Goal: Information Seeking & Learning: Find specific fact

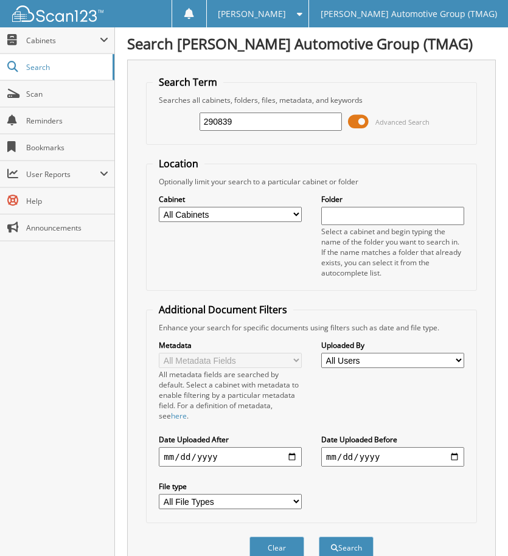
type input "290839"
click at [319, 536] on button "Search" at bounding box center [346, 547] width 55 height 22
click at [300, 122] on input "290839" at bounding box center [270, 121] width 143 height 18
type input "2"
click at [319, 536] on button "Search" at bounding box center [346, 547] width 55 height 22
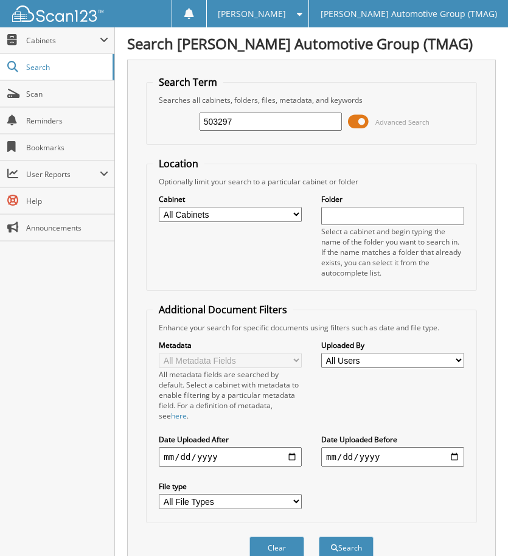
type input "503297\"
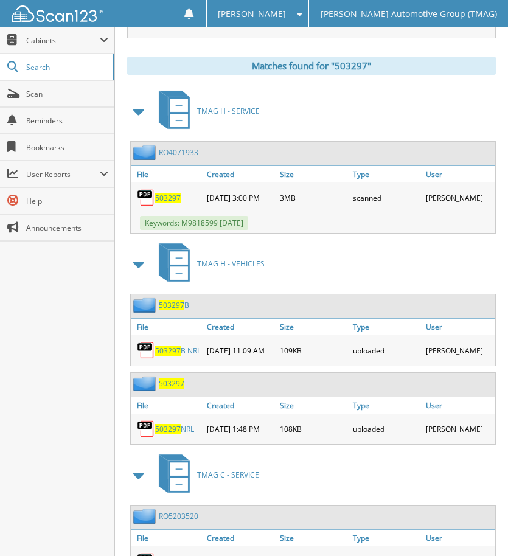
scroll to position [547, 0]
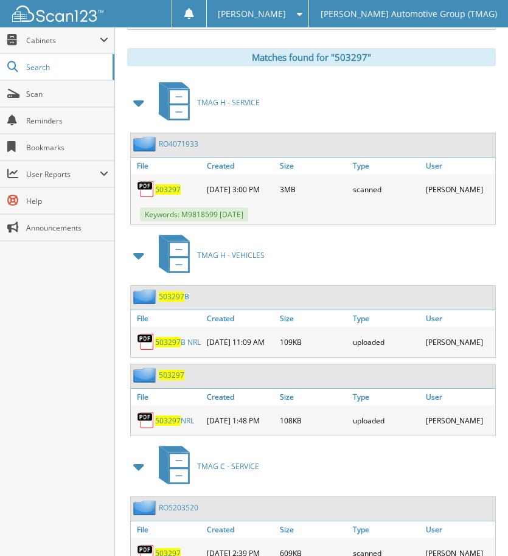
click at [178, 299] on span "503297" at bounding box center [172, 296] width 26 height 10
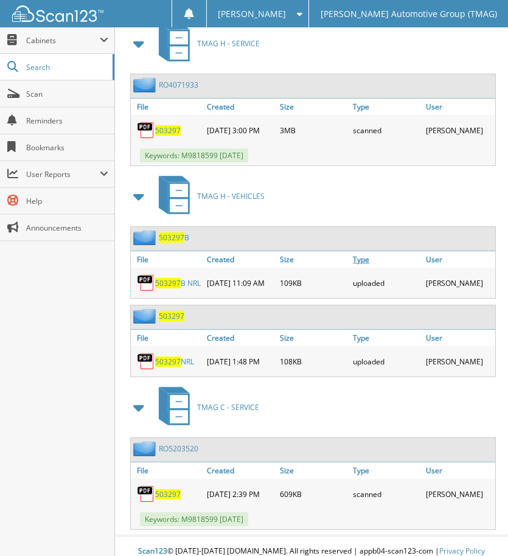
scroll to position [663, 0]
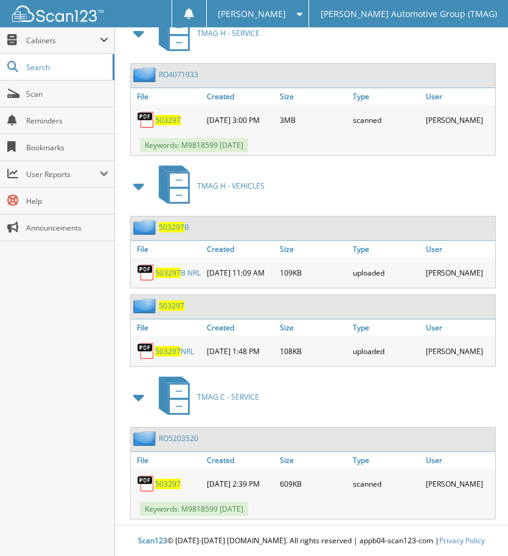
click at [179, 300] on span "503297" at bounding box center [172, 305] width 26 height 10
